Goal: Navigation & Orientation: Go to known website

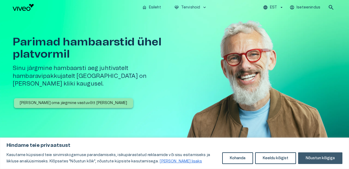
click at [316, 157] on button "Nõustun kõigiga" at bounding box center [320, 158] width 44 height 12
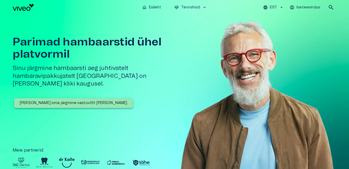
drag, startPoint x: 348, startPoint y: 87, endPoint x: 347, endPoint y: 151, distance: 63.9
click at [347, 151] on div "Parimad hambaarstid ühel platvormil Sinu järgmine hambaarsti aeg juhtivatelt ha…" at bounding box center [174, 92] width 349 height 155
click at [21, 161] on img at bounding box center [21, 163] width 17 height 10
